Goal: Check status: Check status

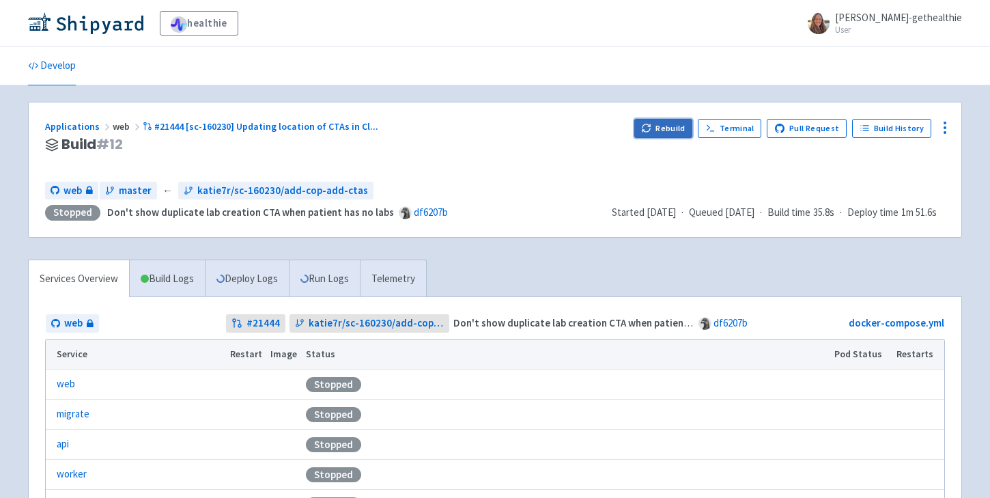
click at [660, 132] on button "Rebuild" at bounding box center [663, 128] width 59 height 19
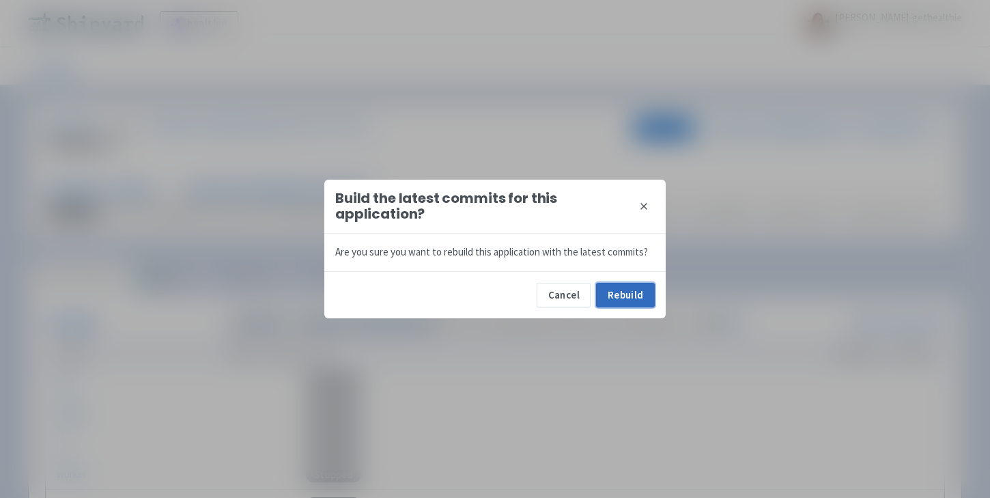
click at [619, 298] on button "Rebuild" at bounding box center [625, 295] width 59 height 25
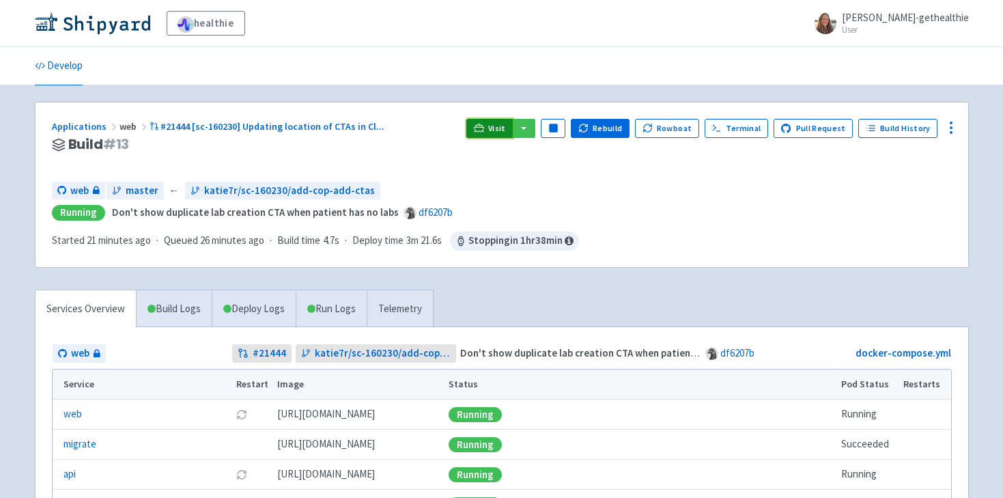
click at [497, 134] on link "Visit" at bounding box center [489, 128] width 46 height 19
